Goal: Book appointment/travel/reservation

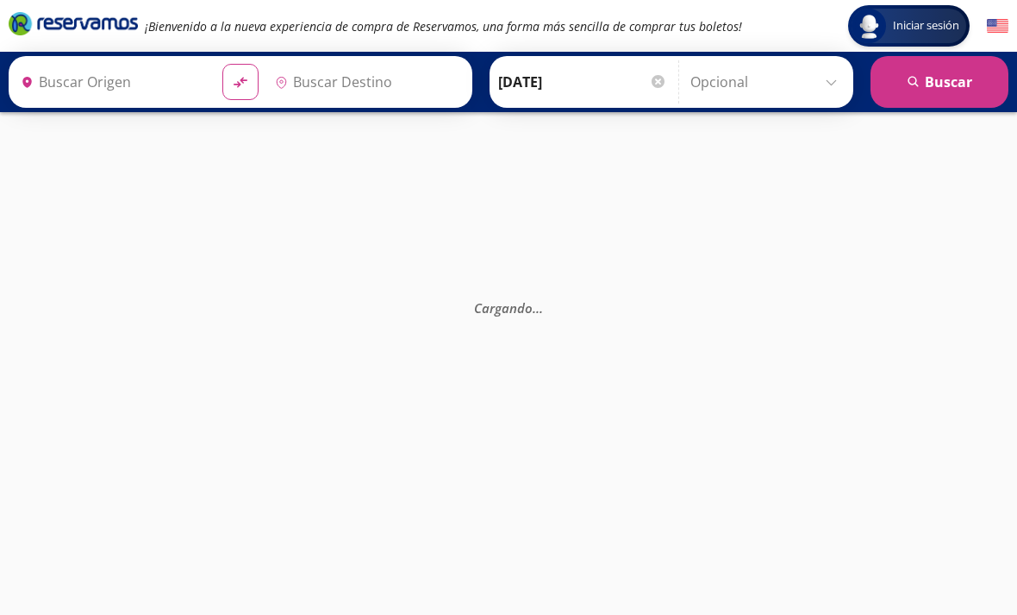
type input "[GEOGRAPHIC_DATA], [GEOGRAPHIC_DATA]"
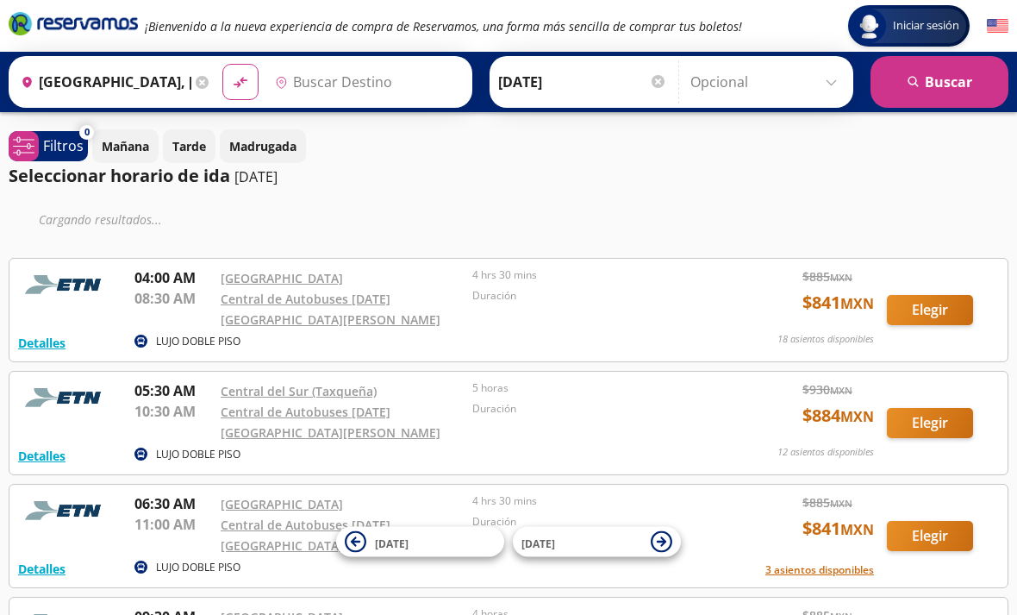
type input "[DATE][GEOGRAPHIC_DATA][PERSON_NAME], [GEOGRAPHIC_DATA]"
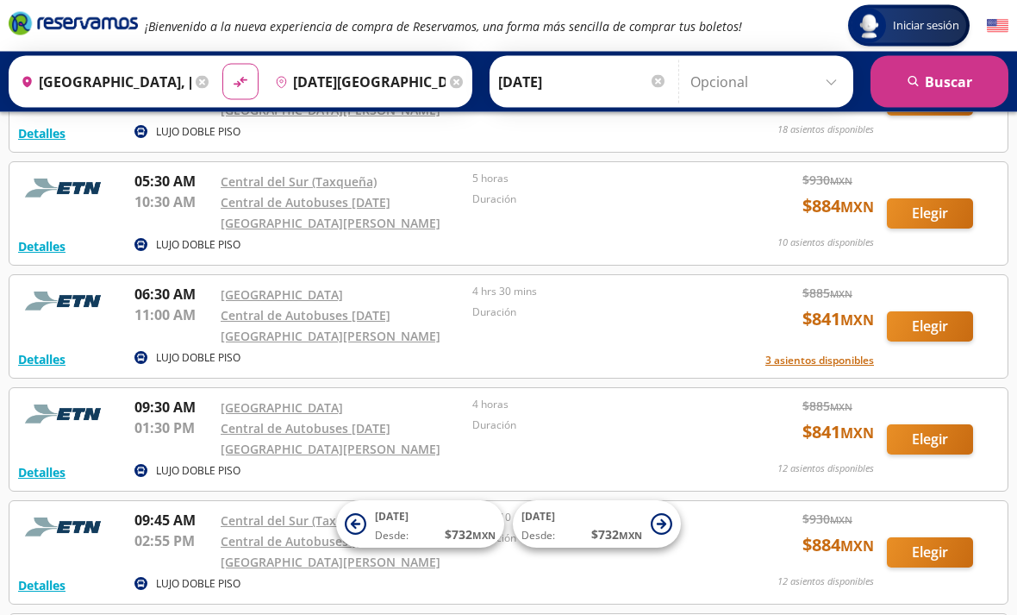
scroll to position [158, 0]
click at [191, 83] on input "[GEOGRAPHIC_DATA], [GEOGRAPHIC_DATA]" at bounding box center [103, 81] width 178 height 43
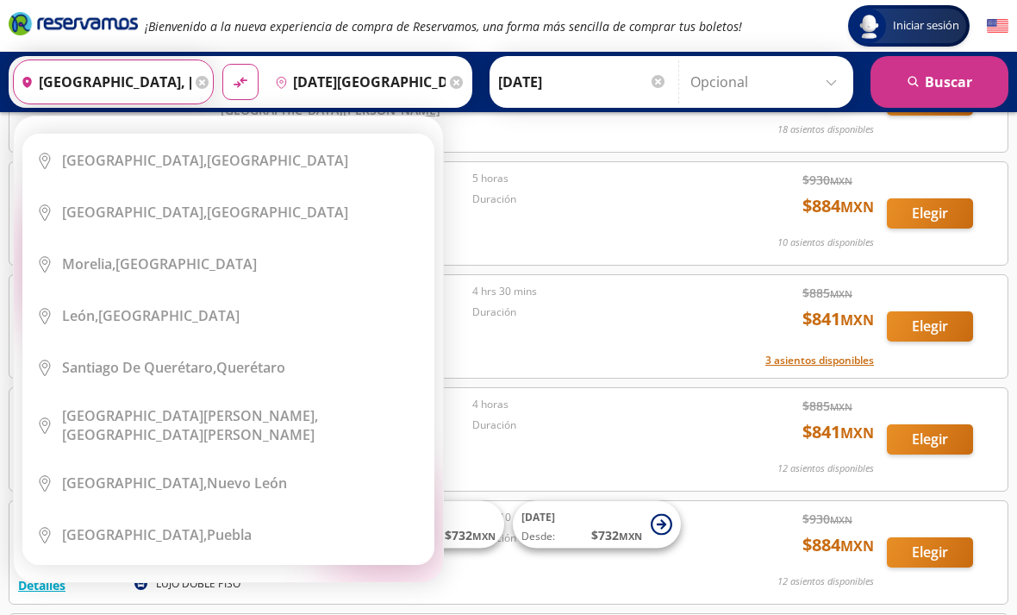
click at [191, 79] on input "Ciudad de México, Distrito Federal" at bounding box center [103, 81] width 178 height 43
click at [209, 79] on icon at bounding box center [202, 82] width 13 height 13
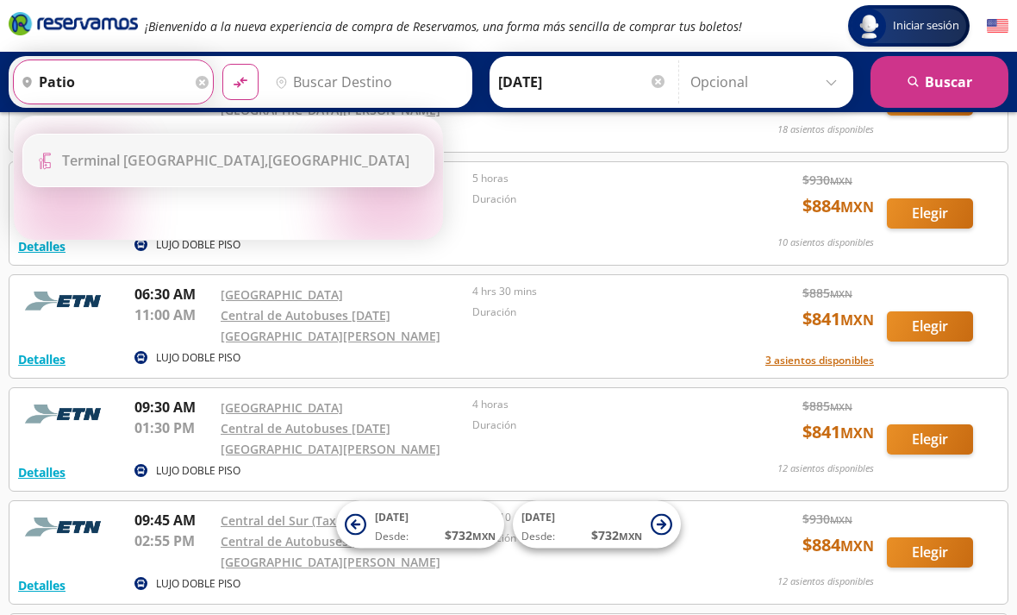
click at [340, 151] on div "Terminal Patio Santa Fe, Distrito Federal" at bounding box center [241, 160] width 359 height 19
type input "Terminal [GEOGRAPHIC_DATA], [GEOGRAPHIC_DATA]"
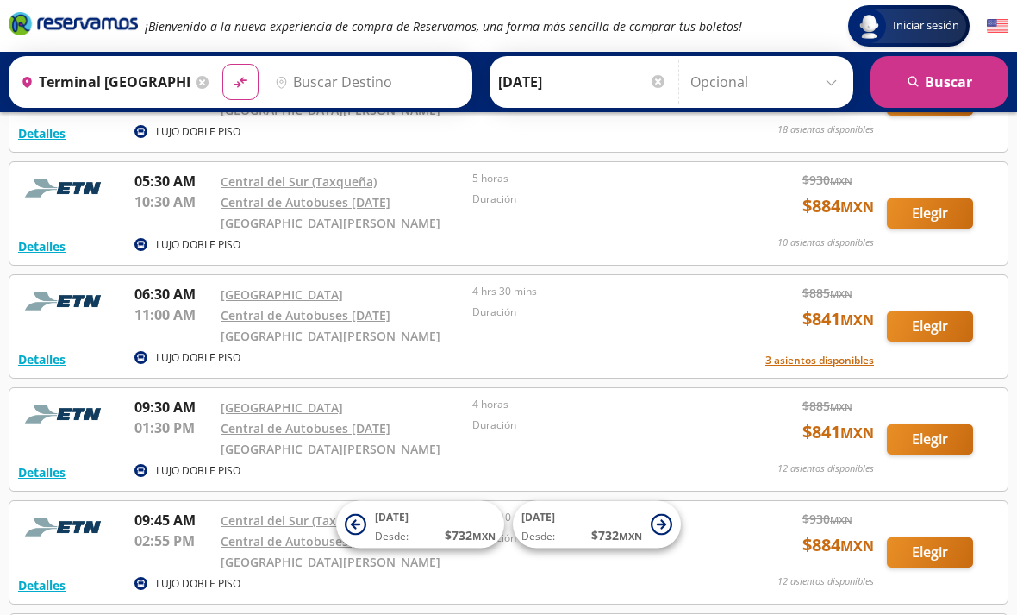
click at [428, 91] on input "Destino" at bounding box center [365, 81] width 195 height 43
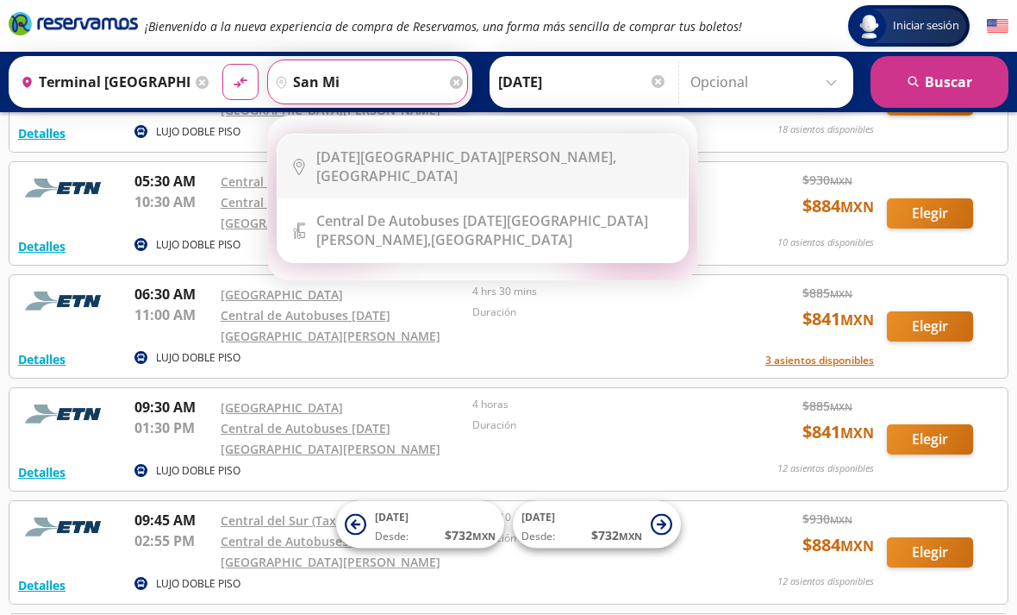
click at [533, 174] on li "City Icon San Miguel de Allende, Guanajuato" at bounding box center [483, 166] width 410 height 64
type input "[DATE][GEOGRAPHIC_DATA][PERSON_NAME], [GEOGRAPHIC_DATA]"
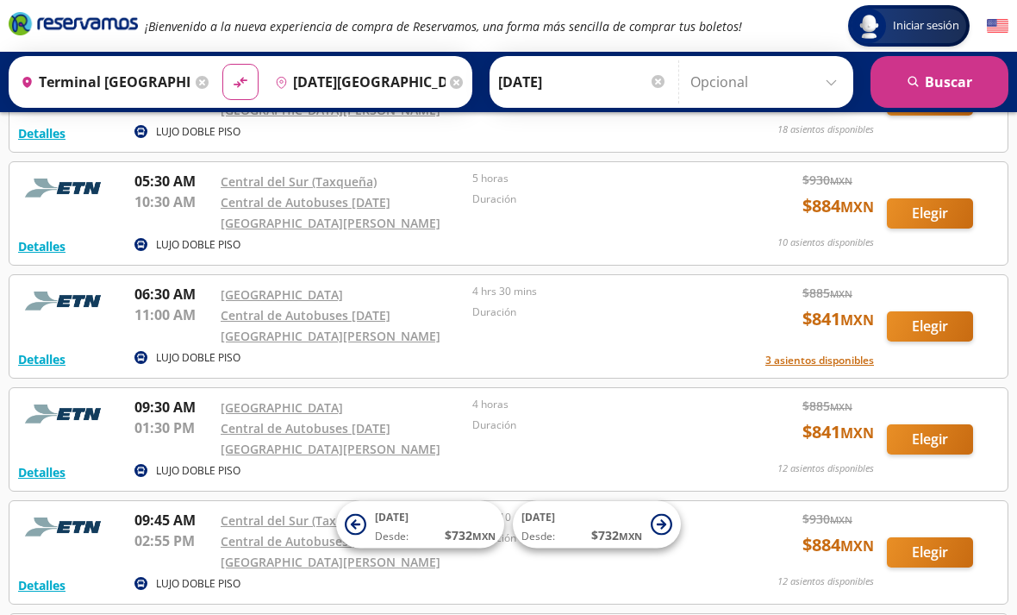
click at [939, 91] on button "search Buscar" at bounding box center [940, 82] width 138 height 52
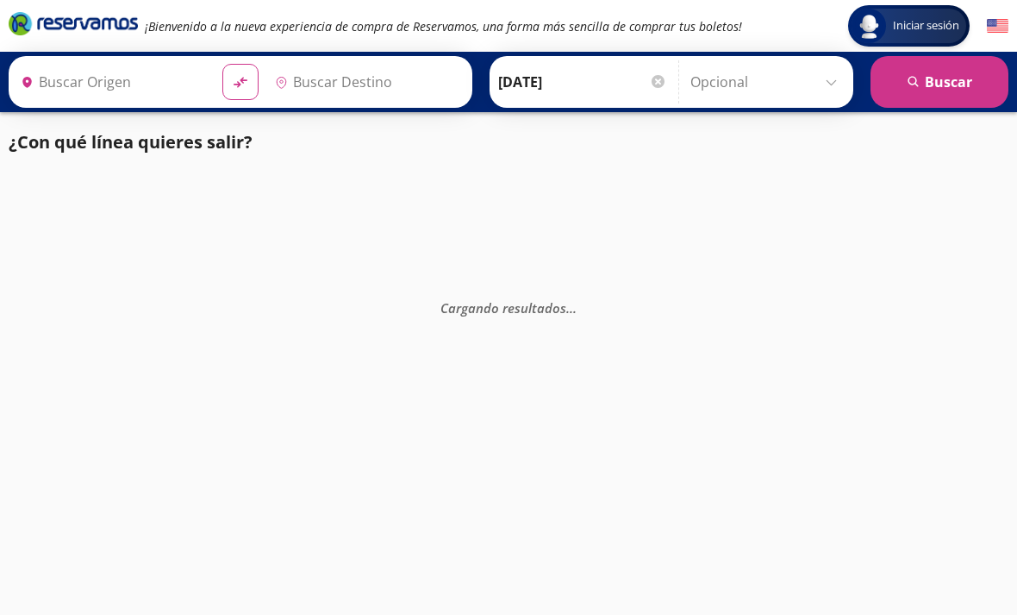
type input "Terminal [GEOGRAPHIC_DATA], [GEOGRAPHIC_DATA]"
type input "[DATE][GEOGRAPHIC_DATA][PERSON_NAME], [GEOGRAPHIC_DATA]"
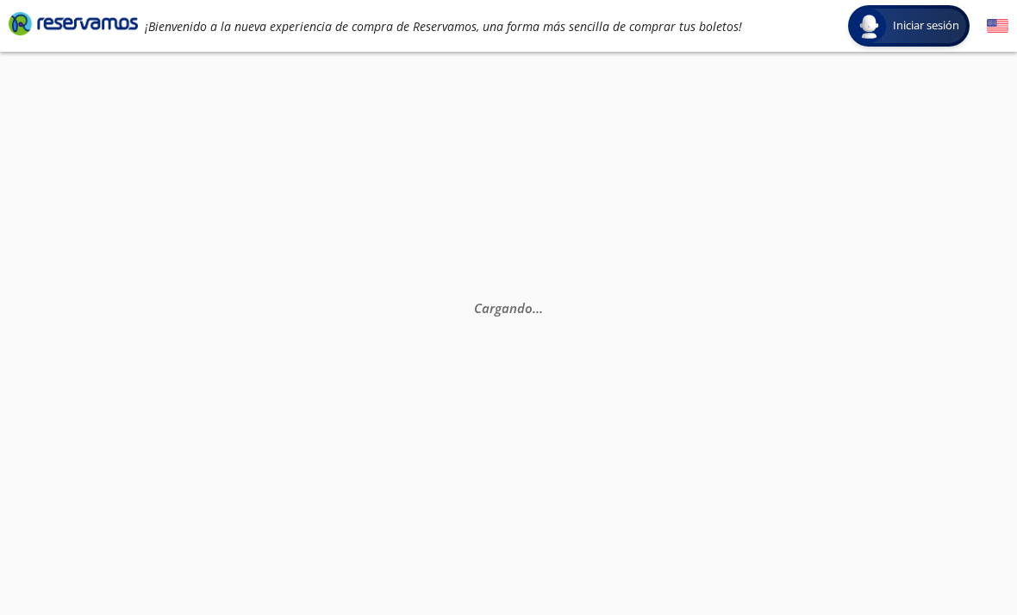
scroll to position [176, 0]
